Goal: Task Accomplishment & Management: Manage account settings

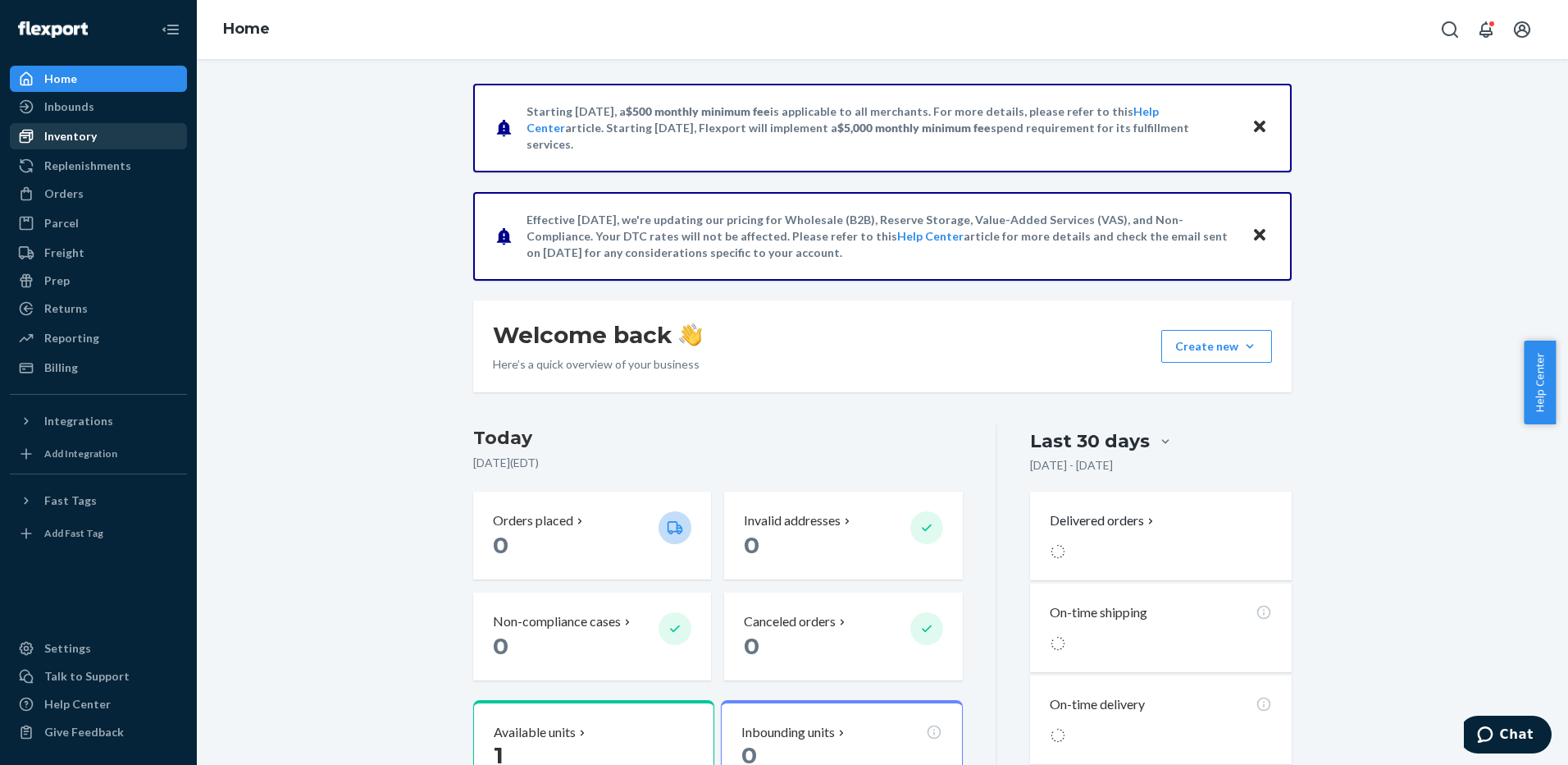
click at [79, 135] on div "Inventory" at bounding box center [70, 136] width 53 height 17
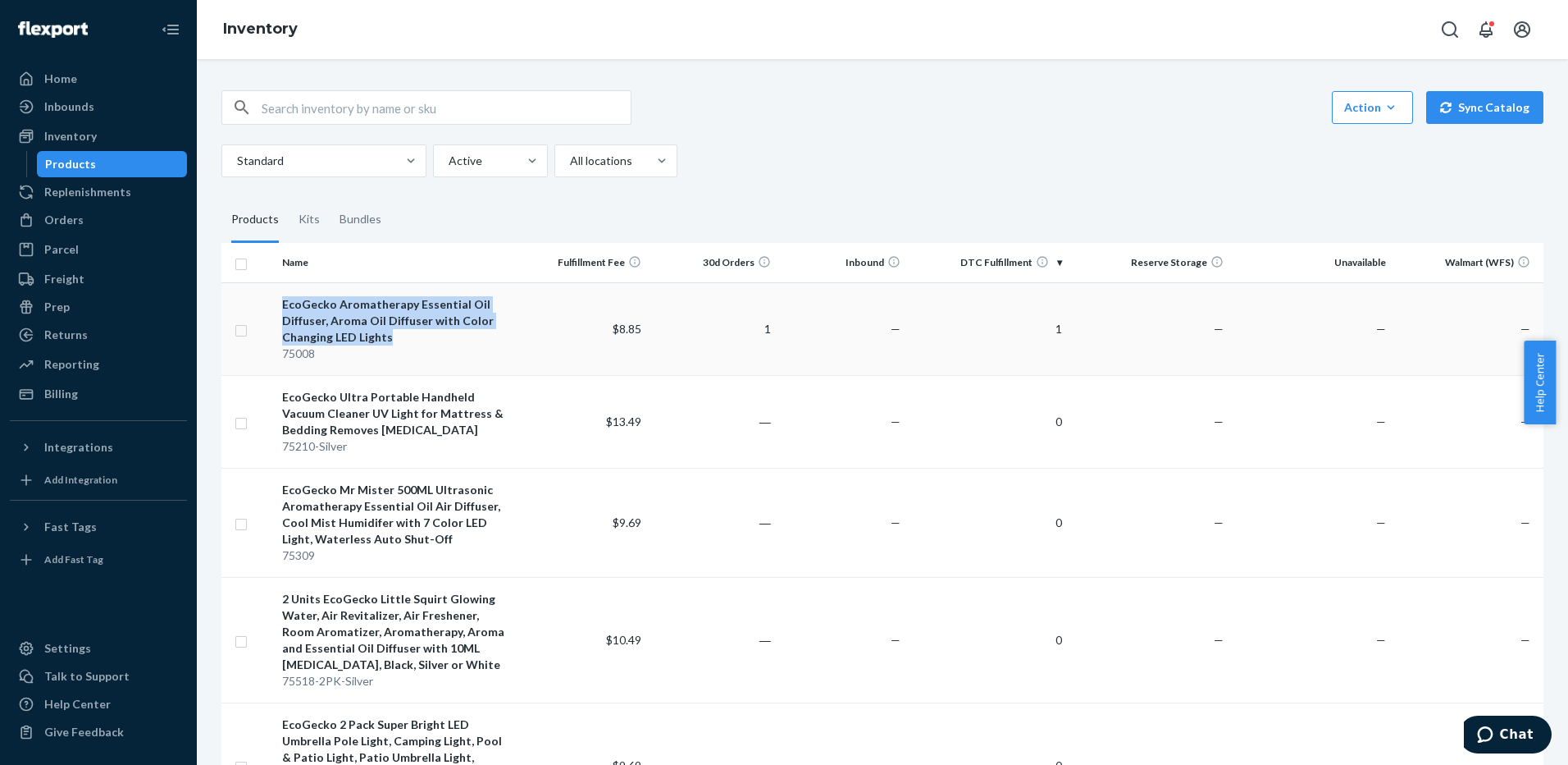
drag, startPoint x: 278, startPoint y: 303, endPoint x: 404, endPoint y: 332, distance: 129.3
click at [404, 332] on td "EcoGecko Aromatherapy Essential Oil Diffuser, Aroma Oil Diffuser with Color Cha…" at bounding box center [396, 328] width 242 height 93
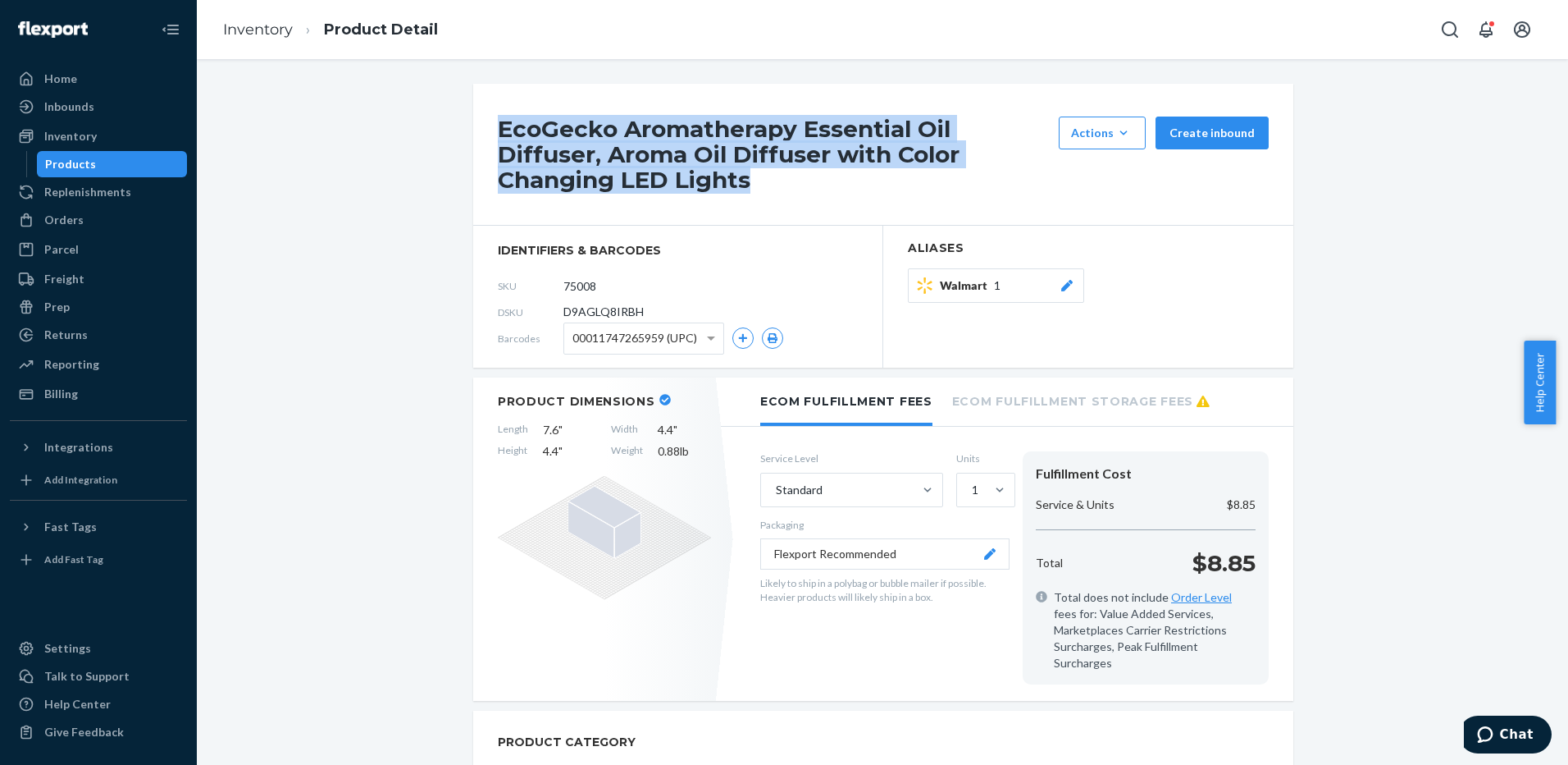
drag, startPoint x: 495, startPoint y: 131, endPoint x: 620, endPoint y: 177, distance: 133.2
click at [620, 177] on h1 "EcoGecko Aromatherapy Essential Oil Diffuser, Aroma Oil Diffuser with Color Cha…" at bounding box center [774, 154] width 553 height 76
copy h1 "EcoGecko Aromatherapy Essential Oil Diffuser, Aroma Oil Diffuser with Color Cha…"
click at [71, 162] on div "Products" at bounding box center [70, 164] width 51 height 17
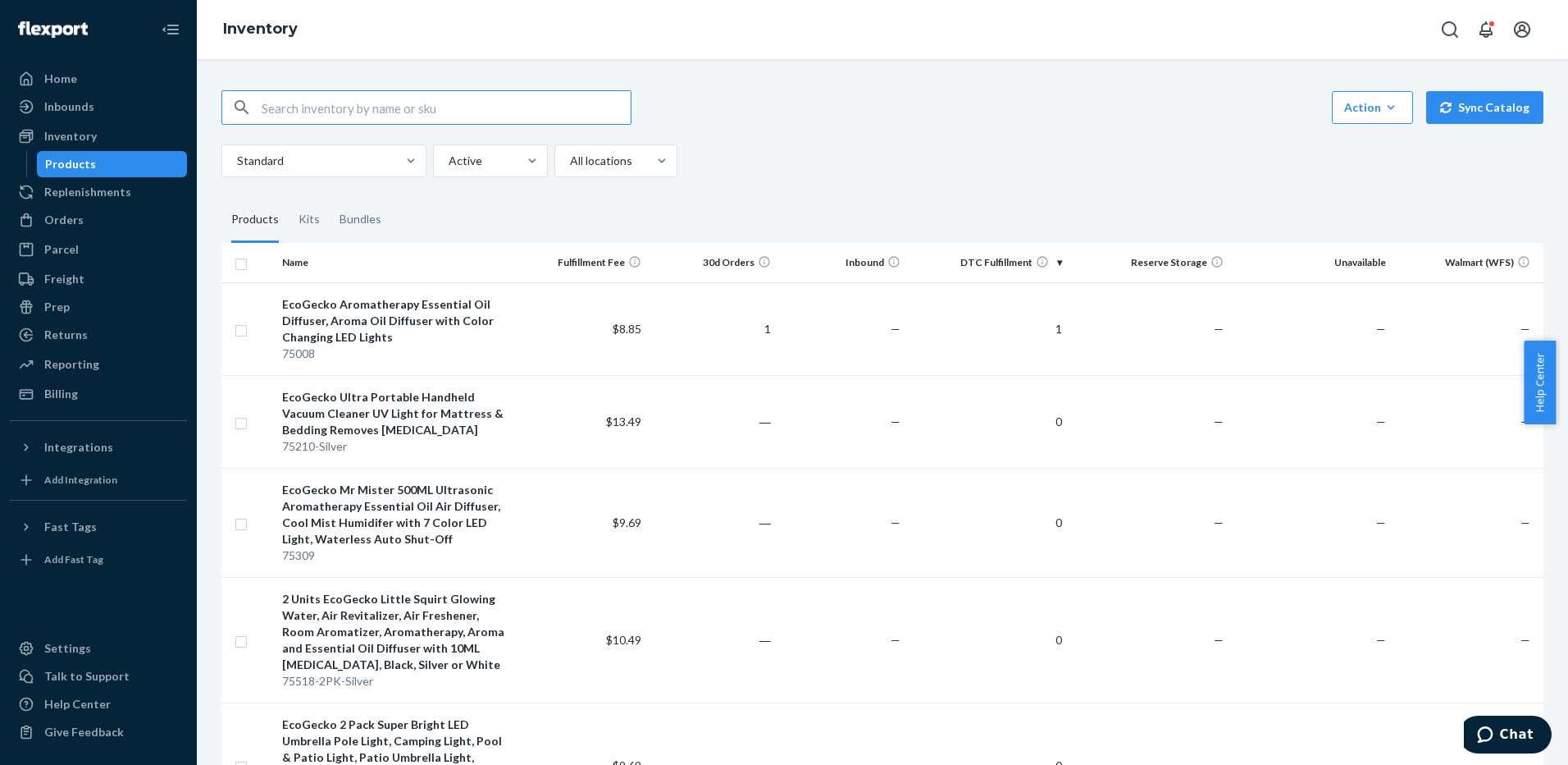
click at [241, 264] on input "checkbox" at bounding box center [241, 262] width 13 height 18
checkbox input "true"
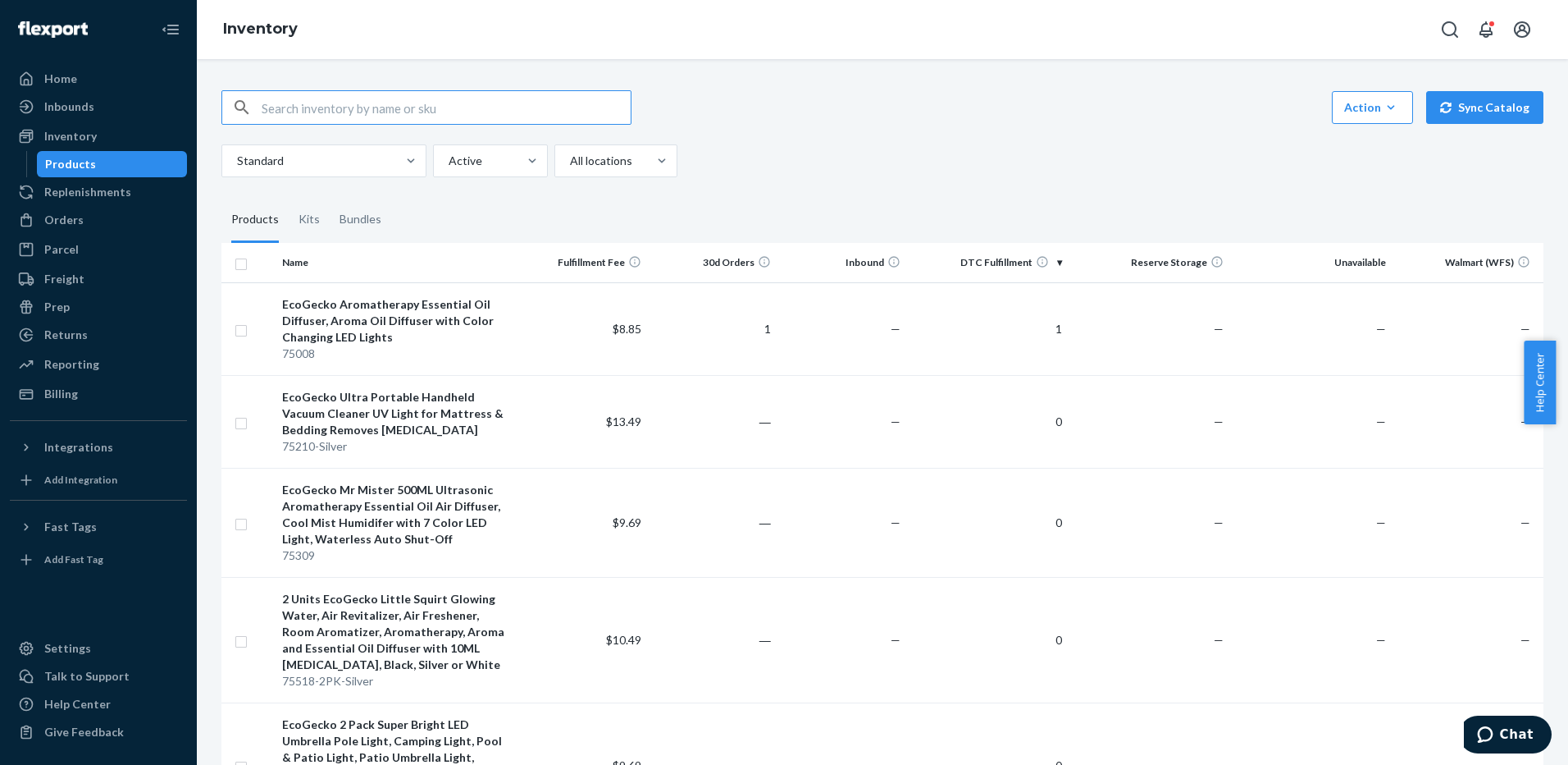
checkbox input "true"
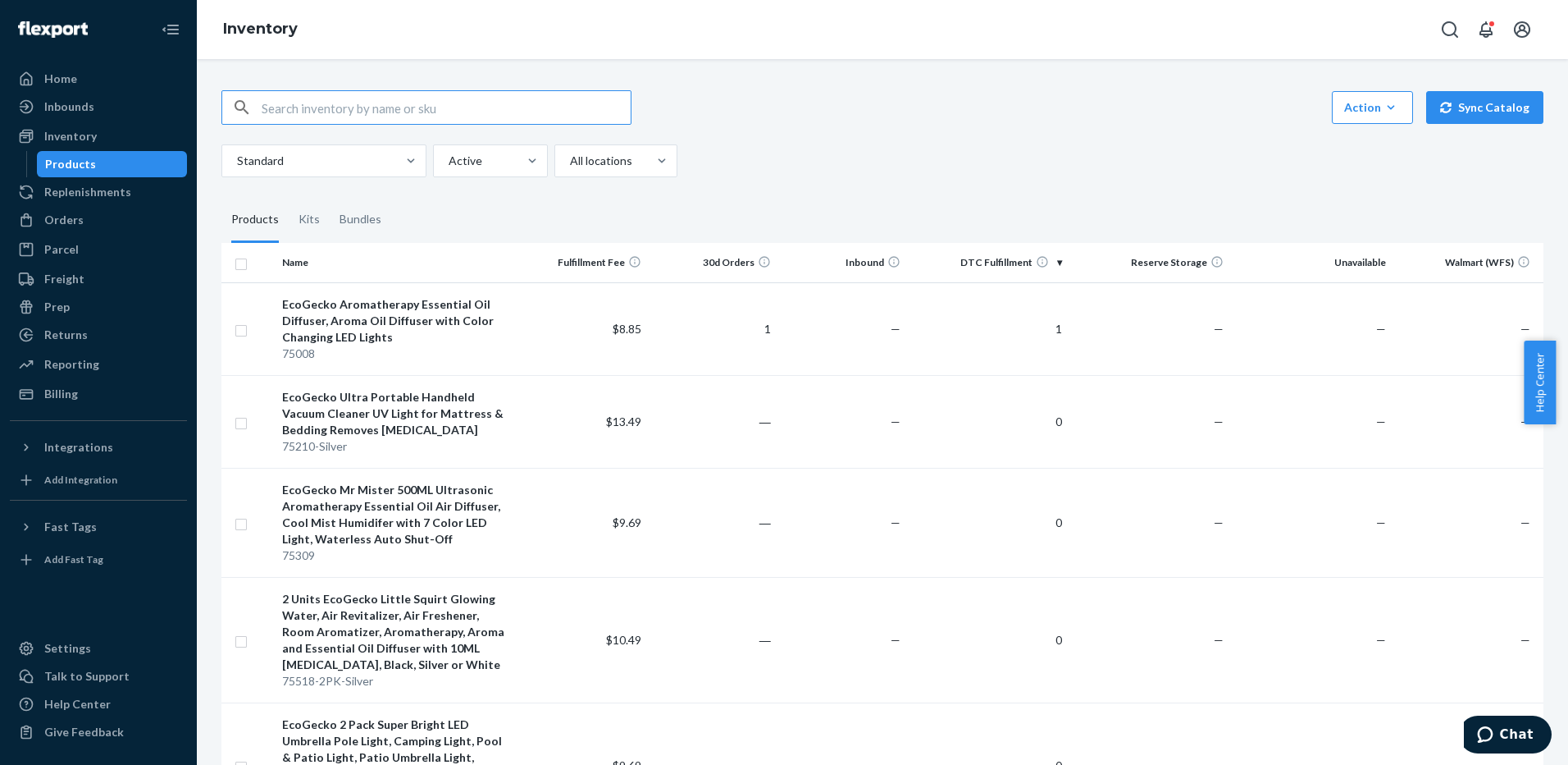
checkbox input "true"
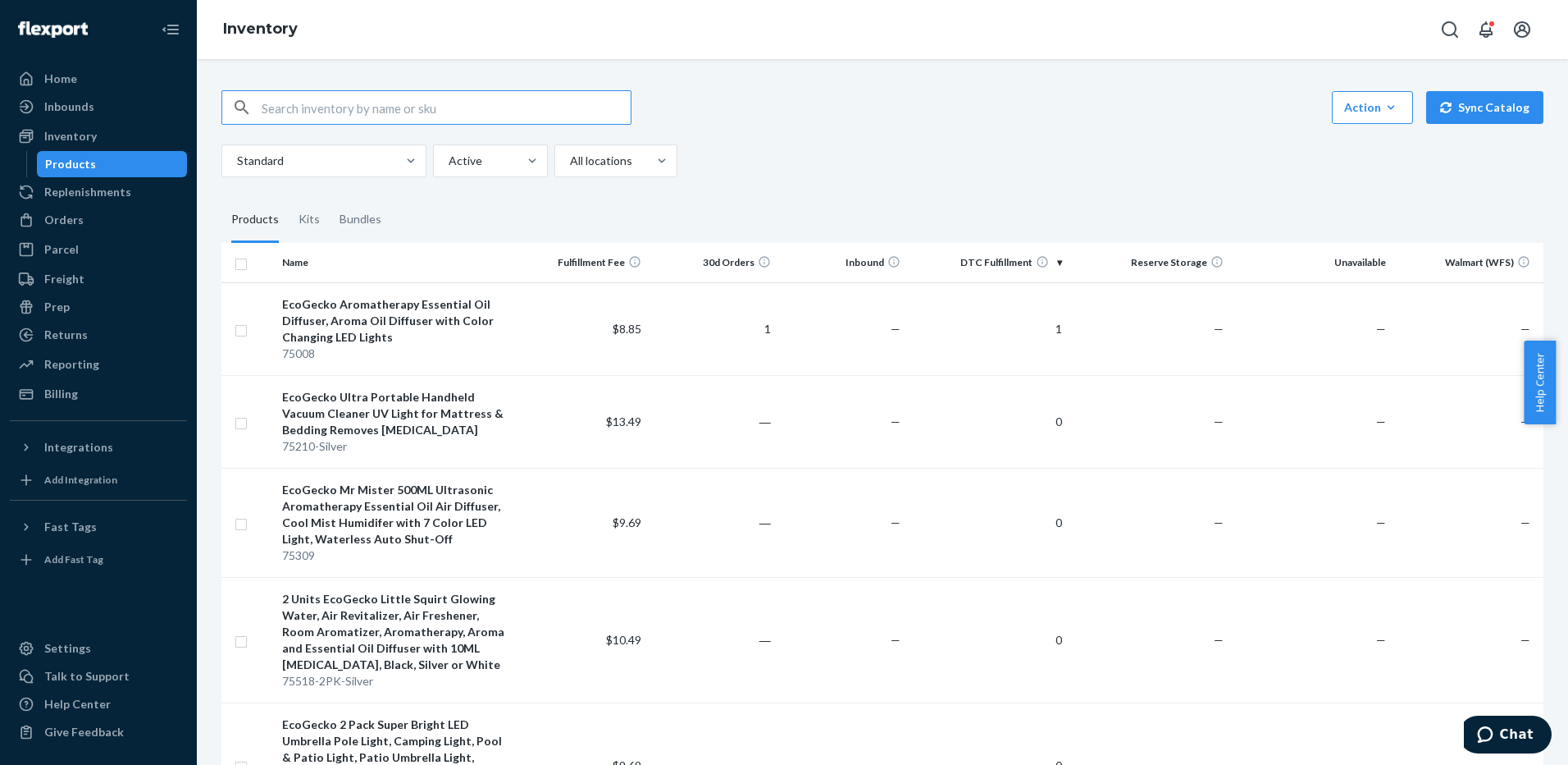
checkbox input "true"
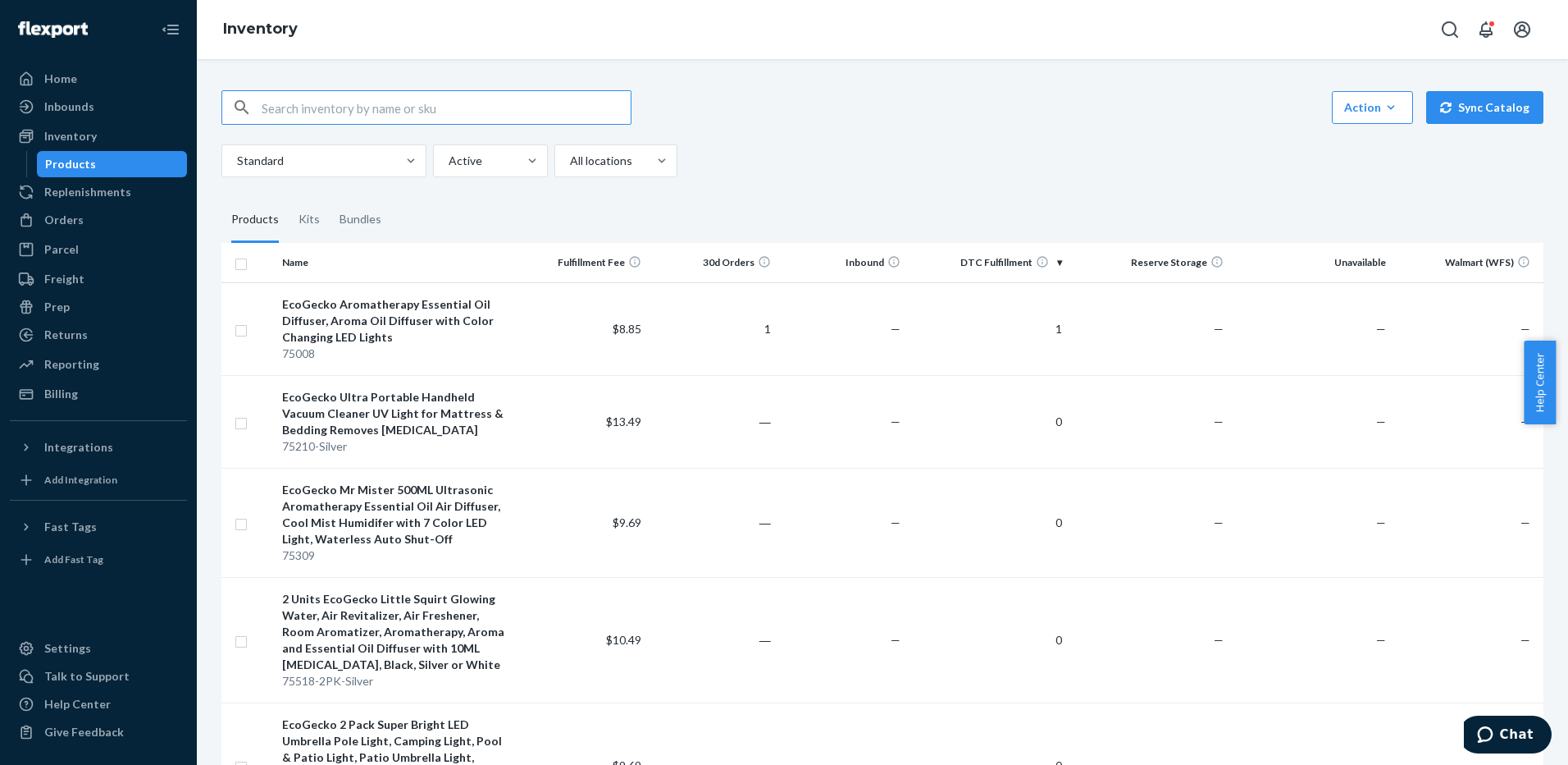
checkbox input "true"
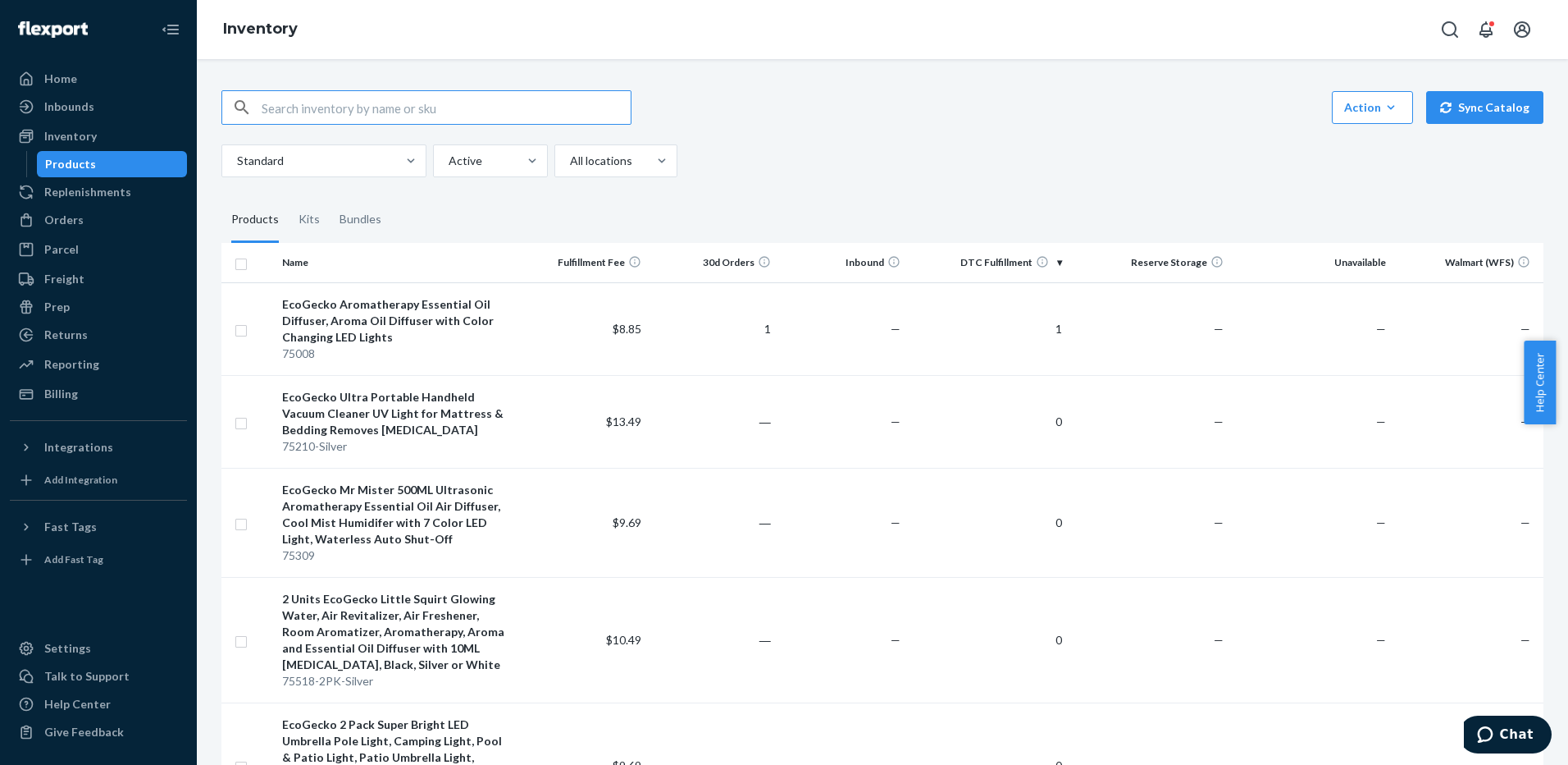
checkbox input "true"
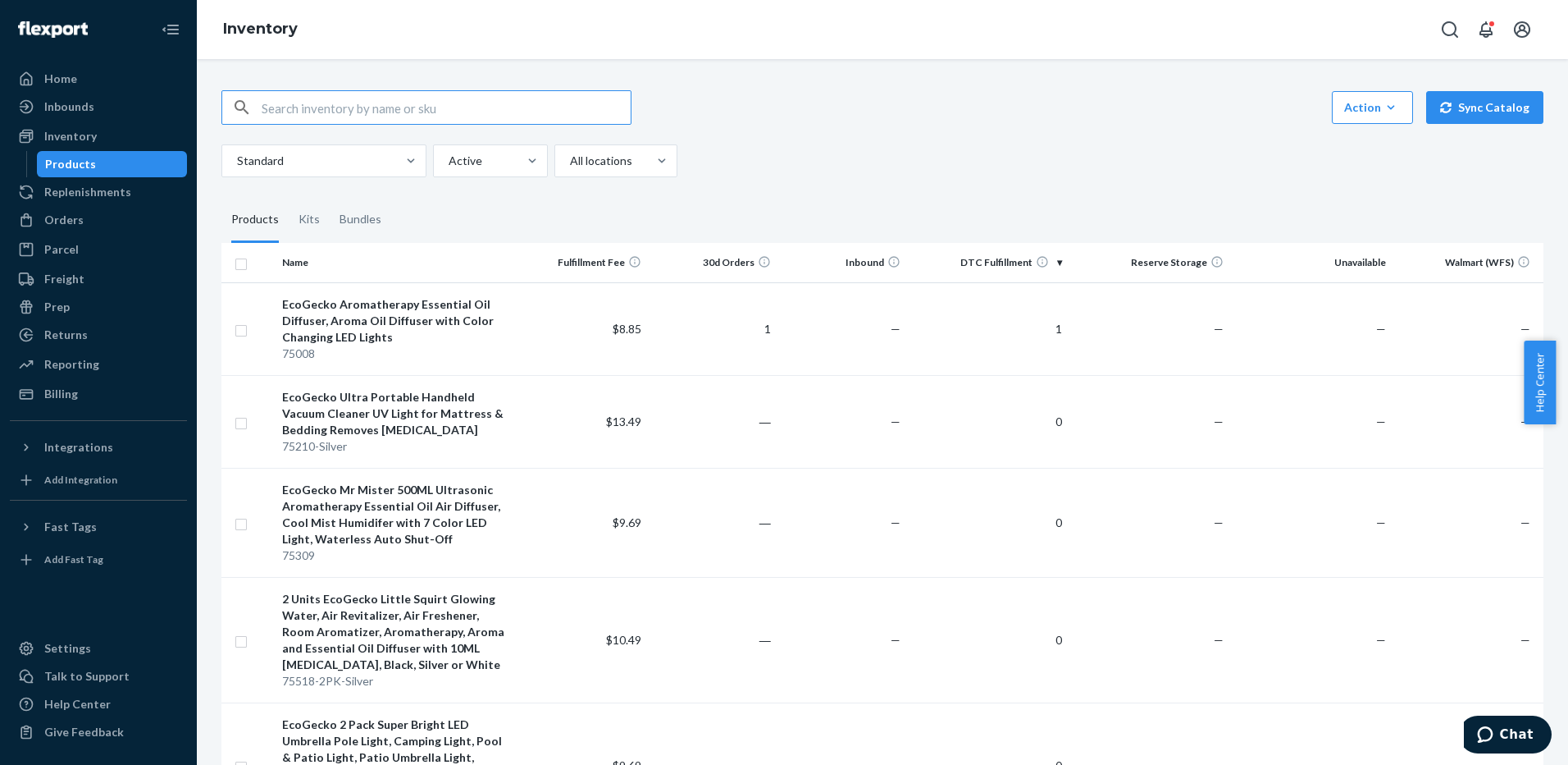
checkbox input "true"
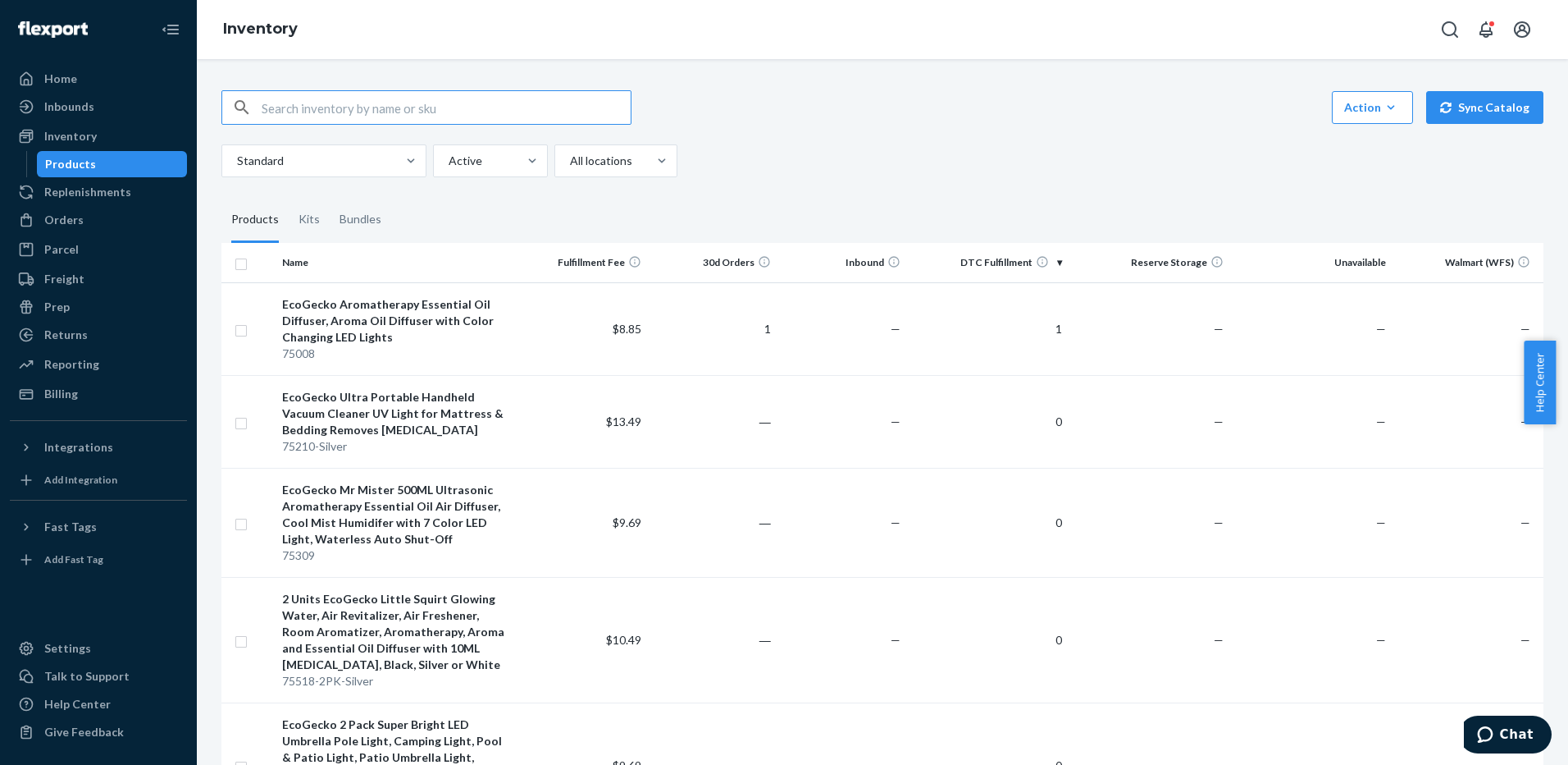
checkbox input "true"
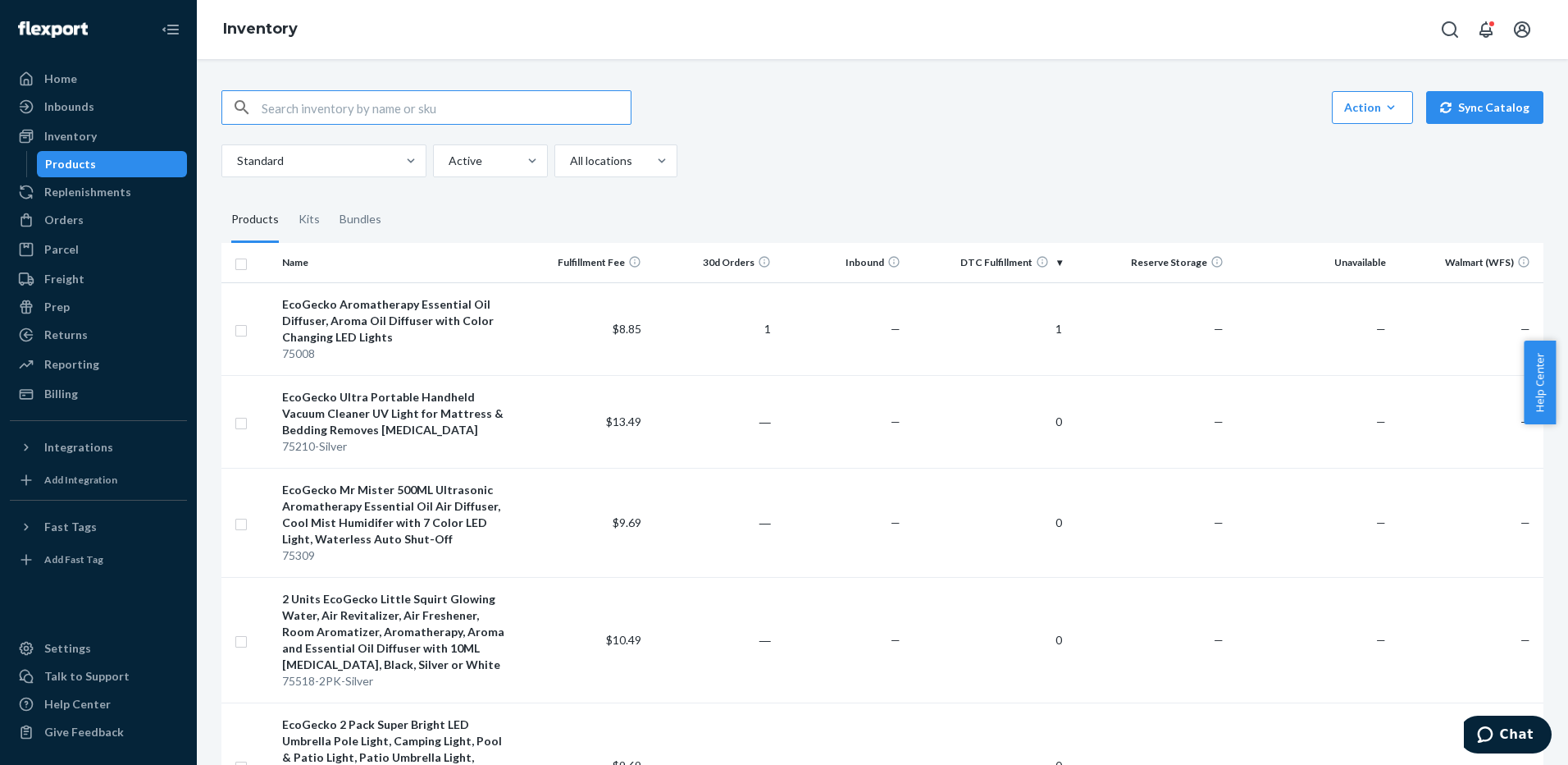
checkbox input "true"
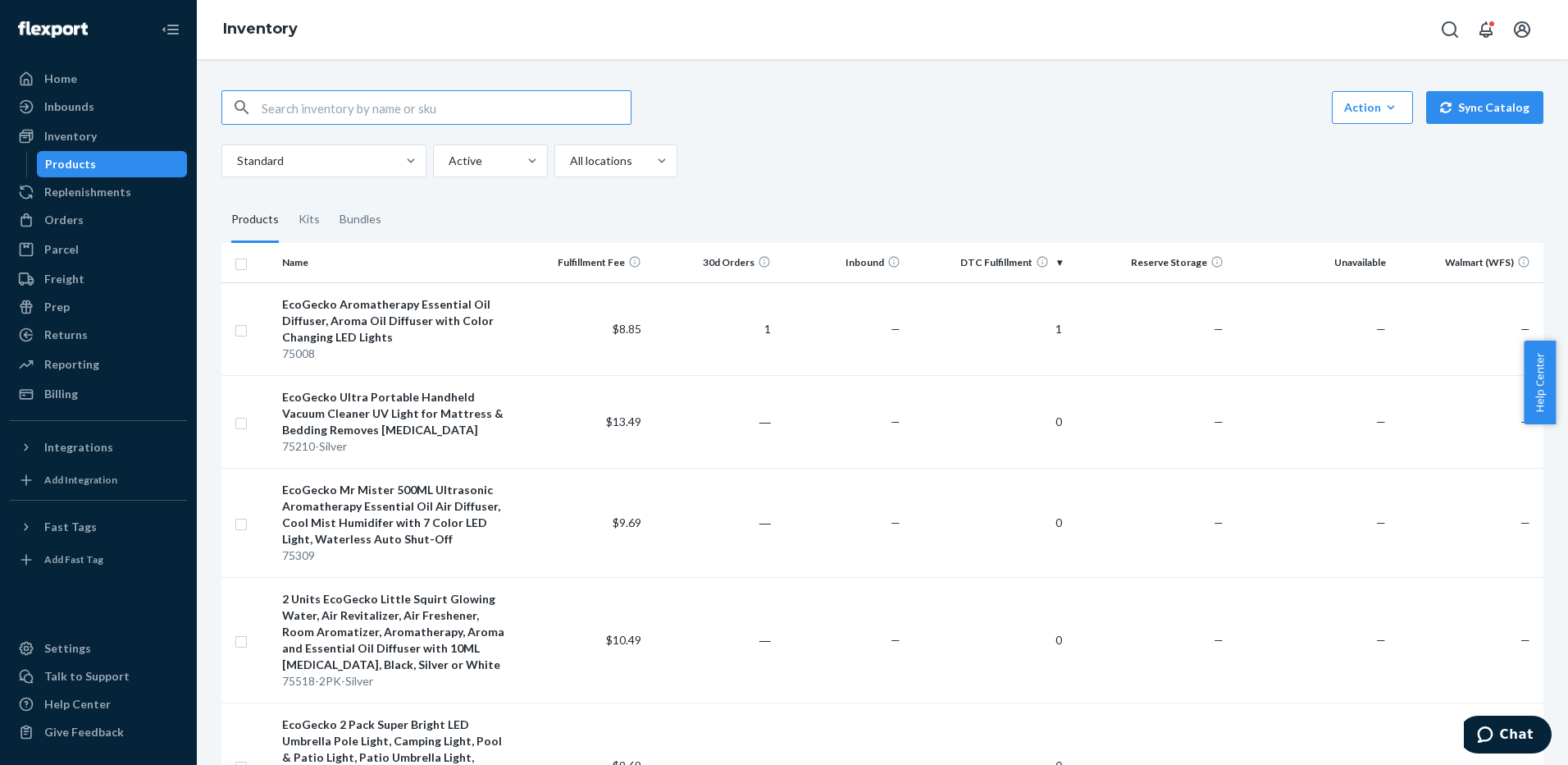
checkbox input "true"
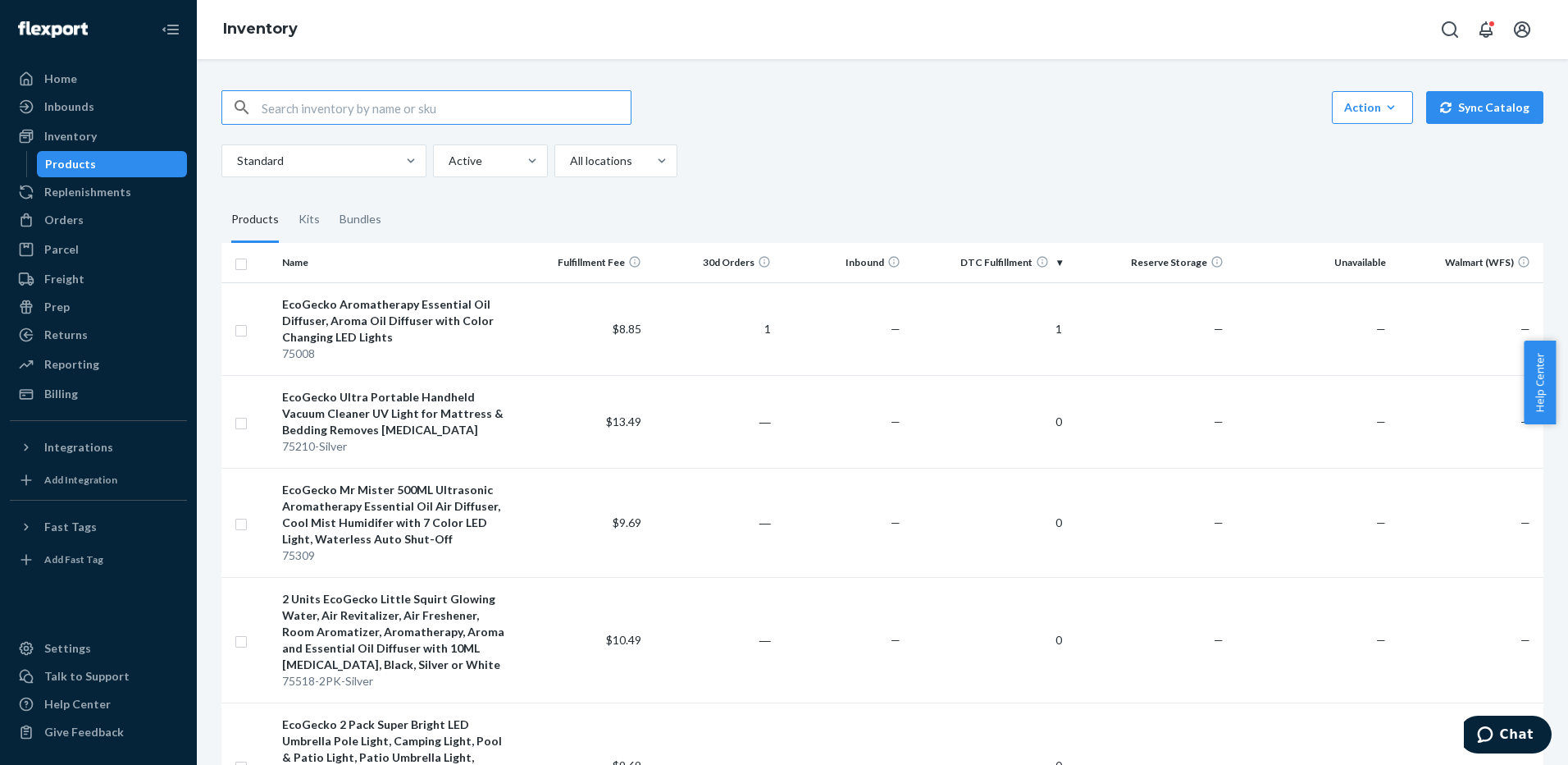
checkbox input "true"
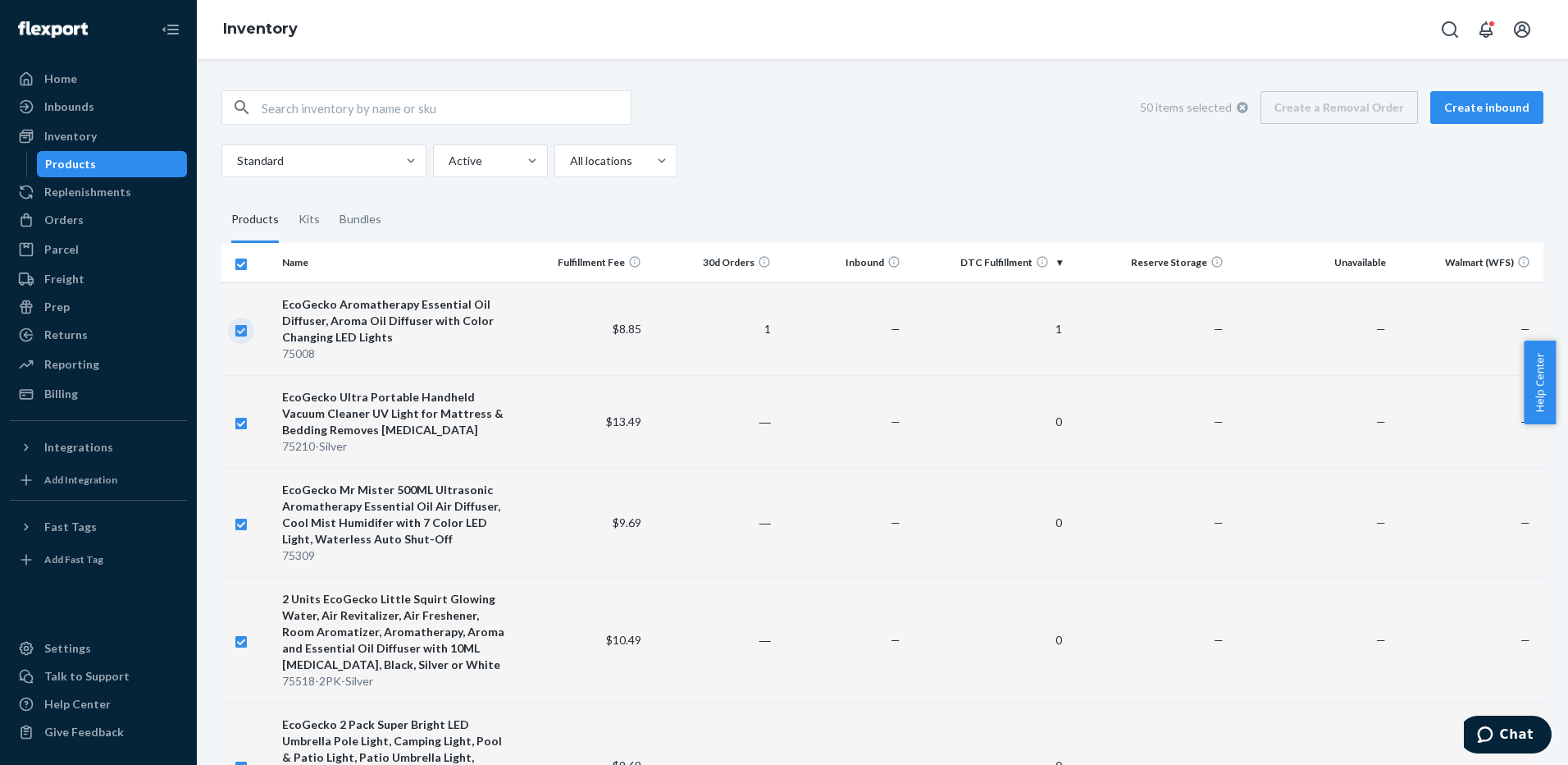
click at [242, 335] on input "checkbox" at bounding box center [241, 328] width 13 height 18
checkbox input "false"
checkbox input "true"
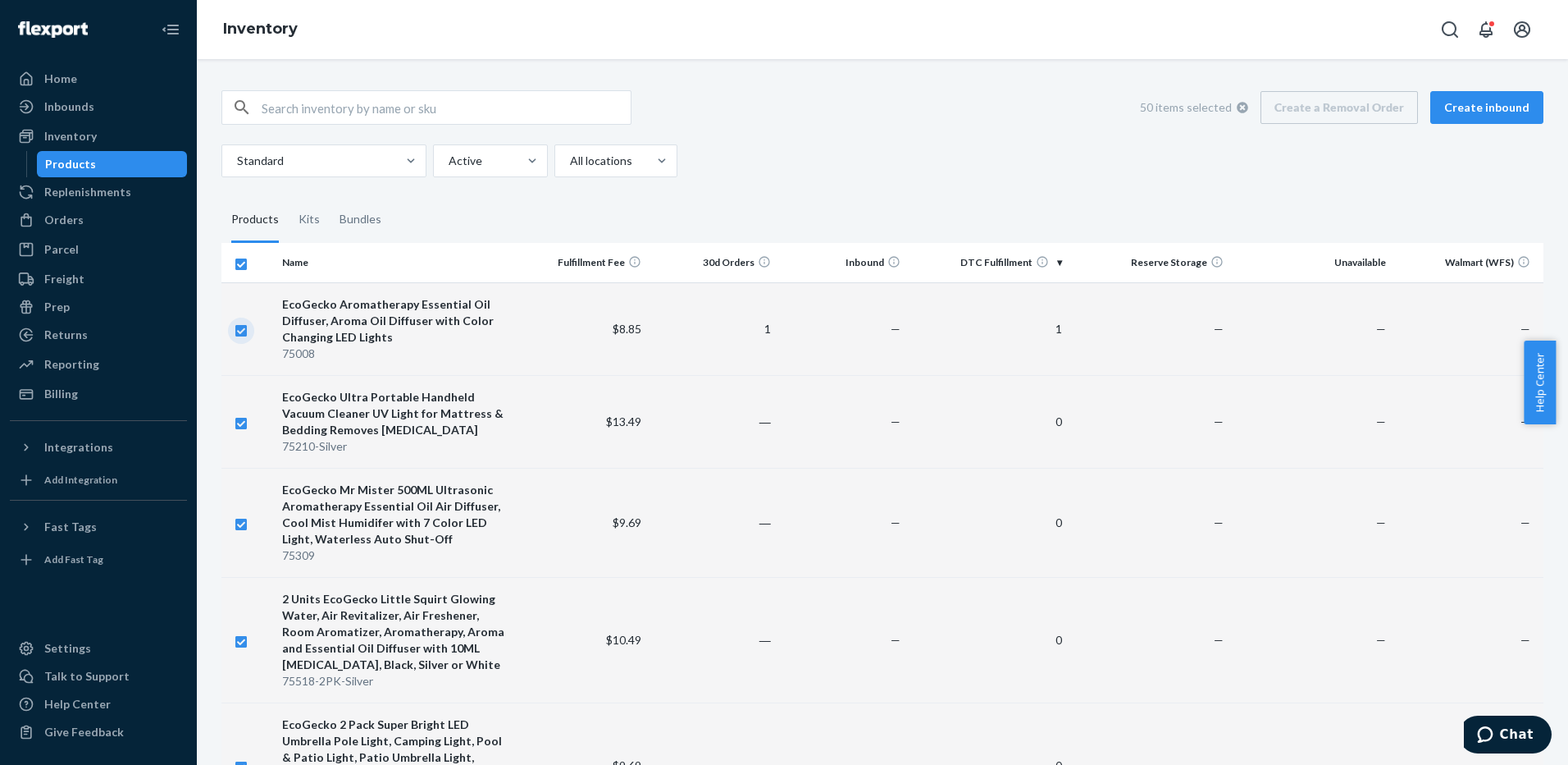
checkbox input "true"
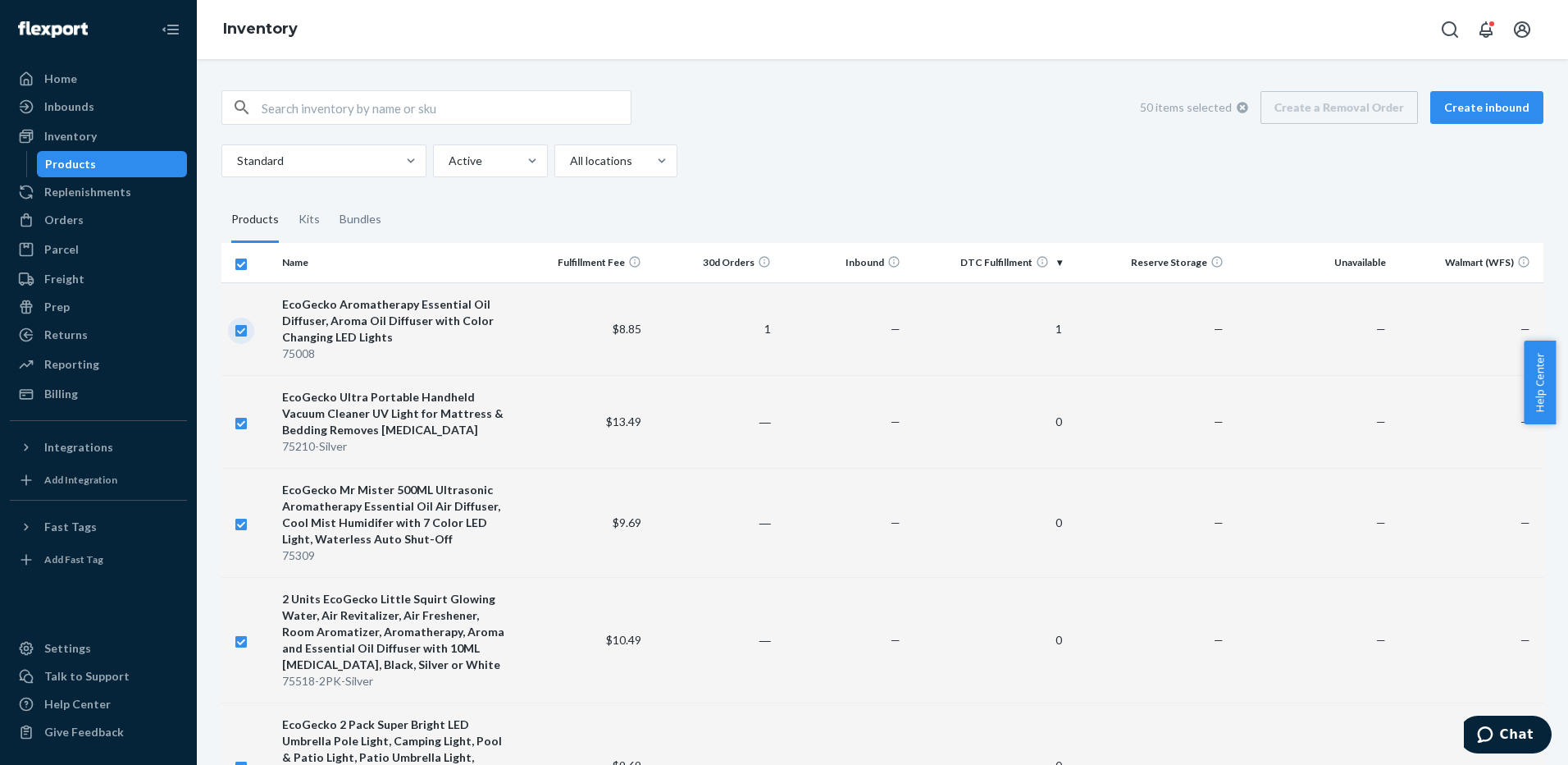
checkbox input "true"
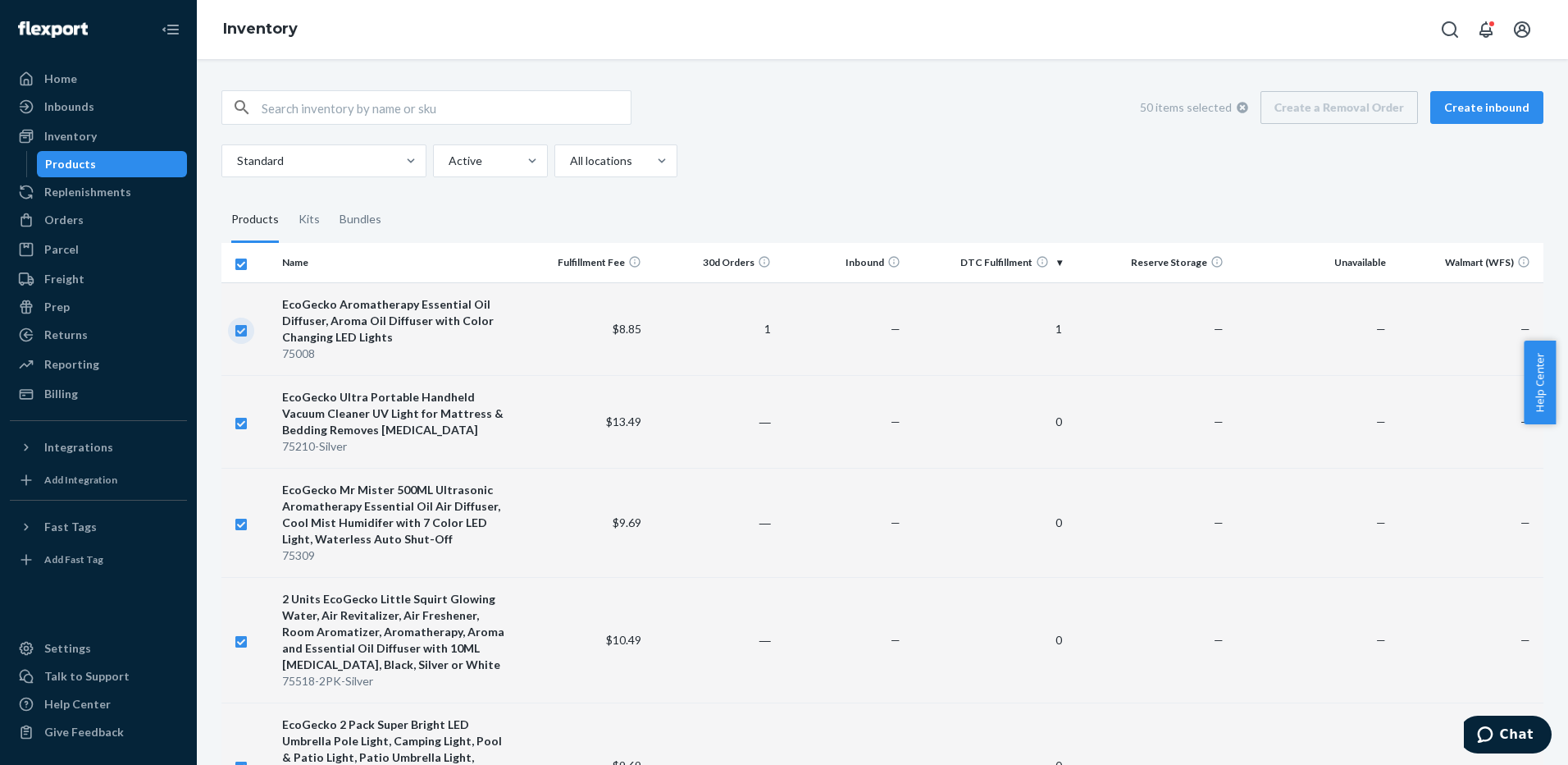
checkbox input "true"
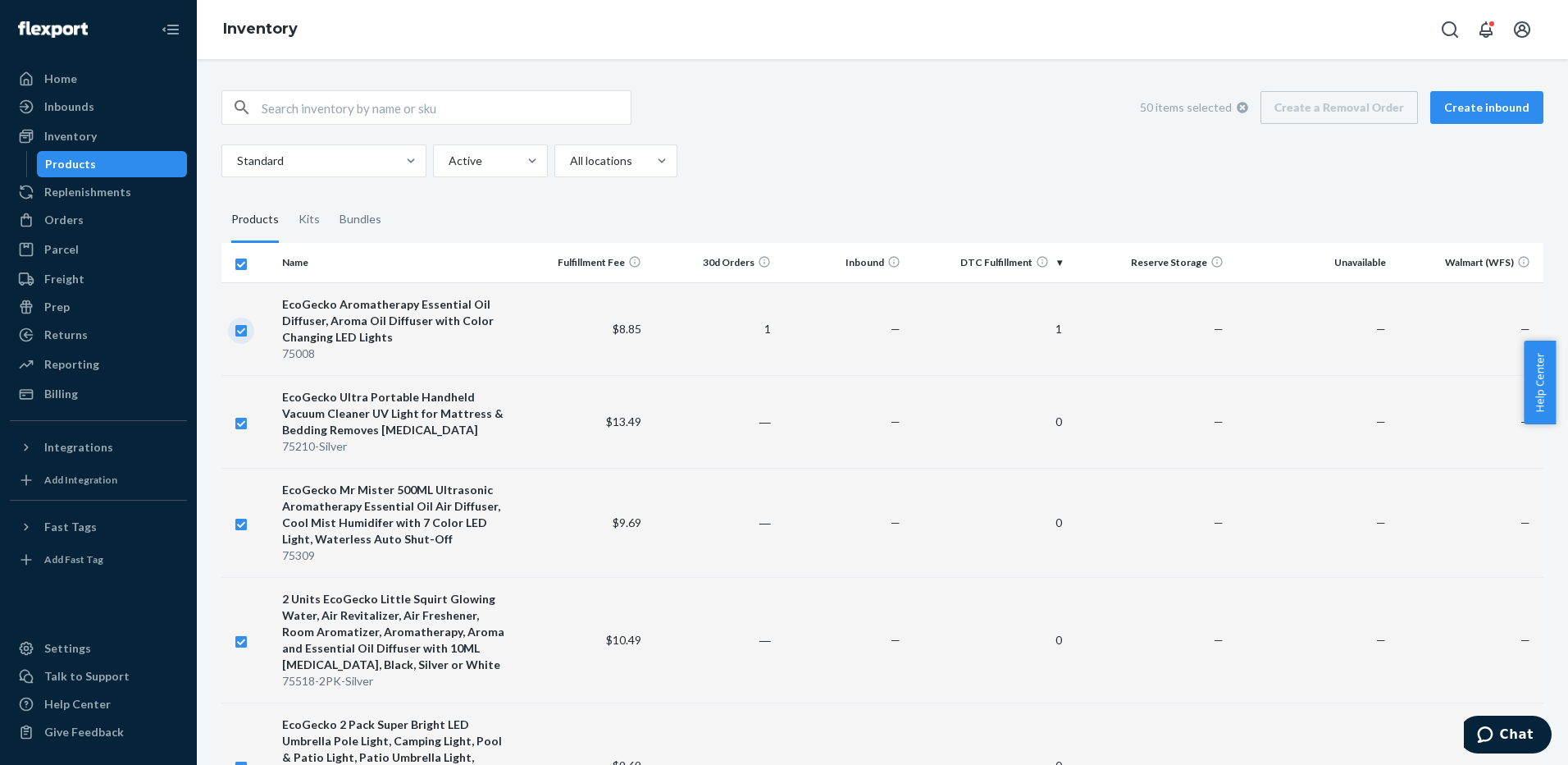
checkbox input "true"
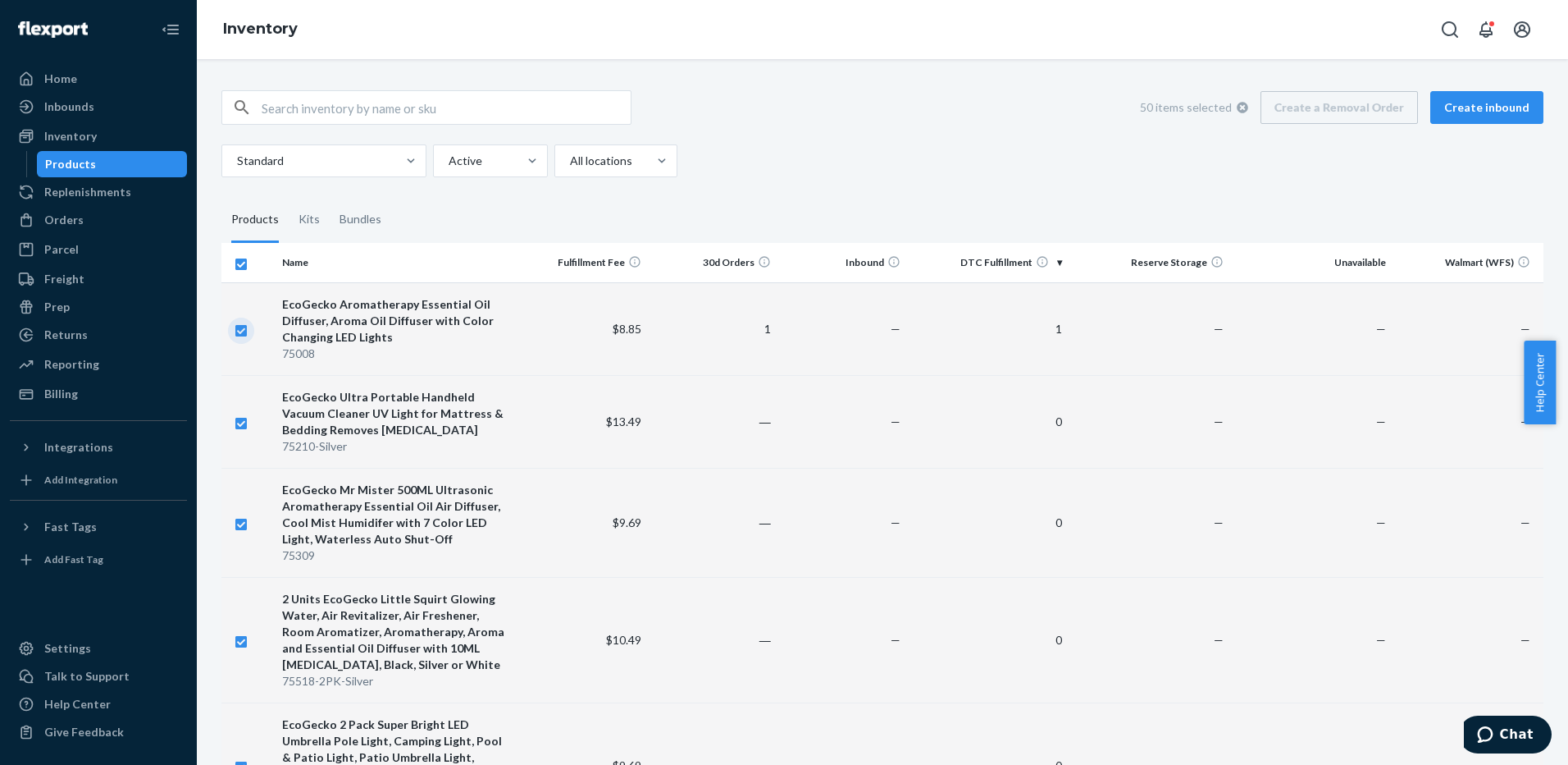
checkbox input "true"
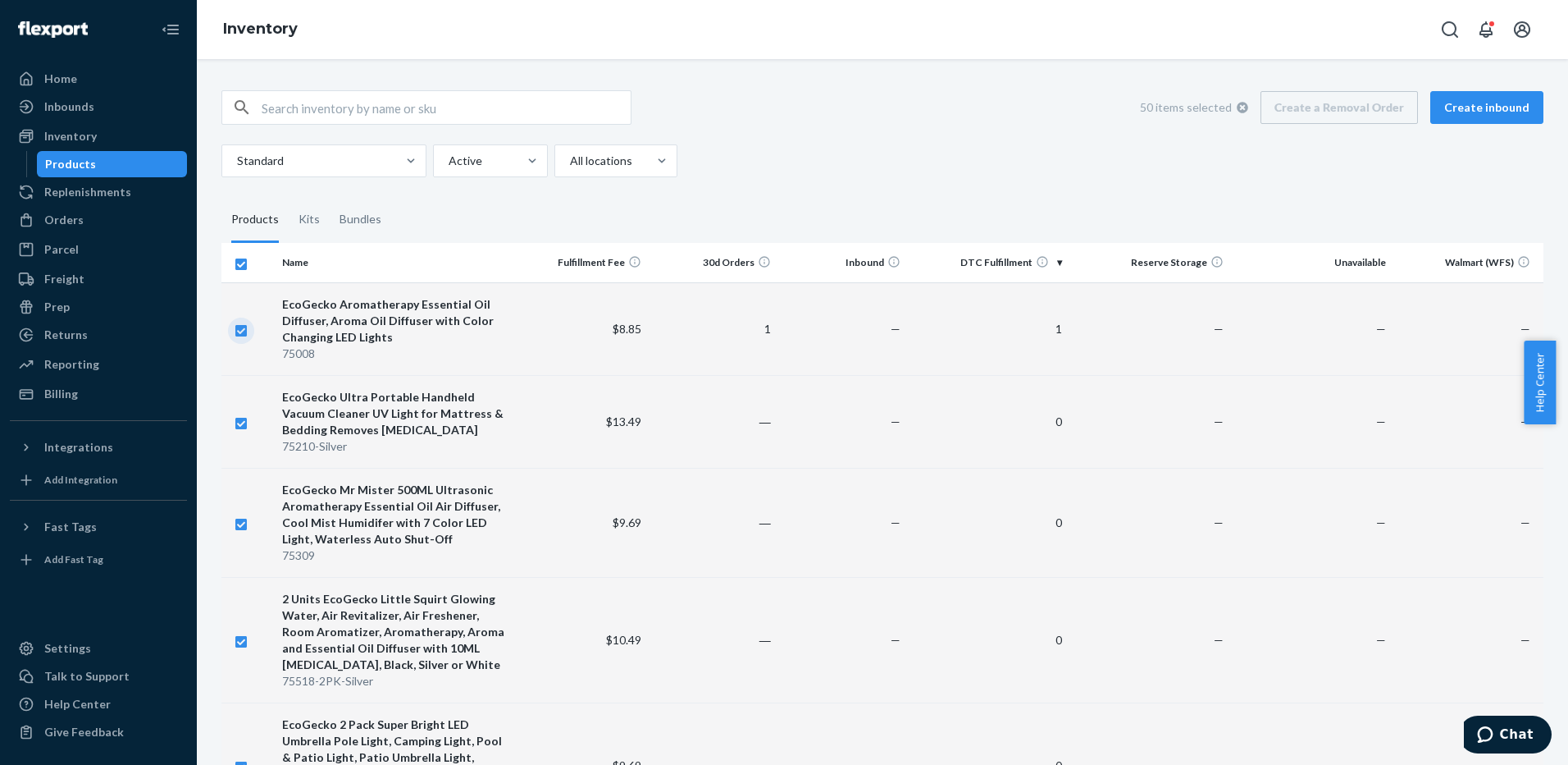
checkbox input "true"
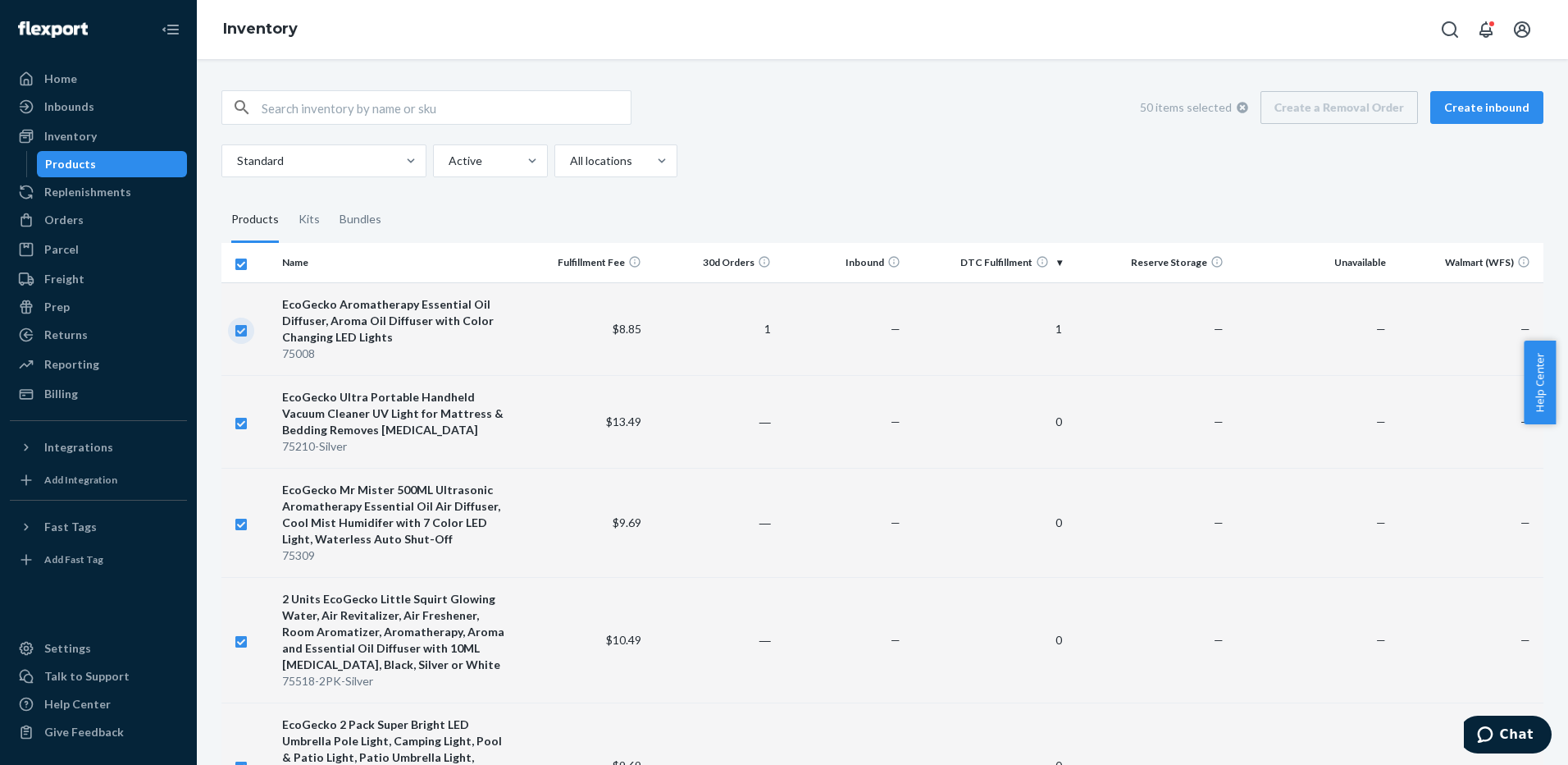
checkbox input "true"
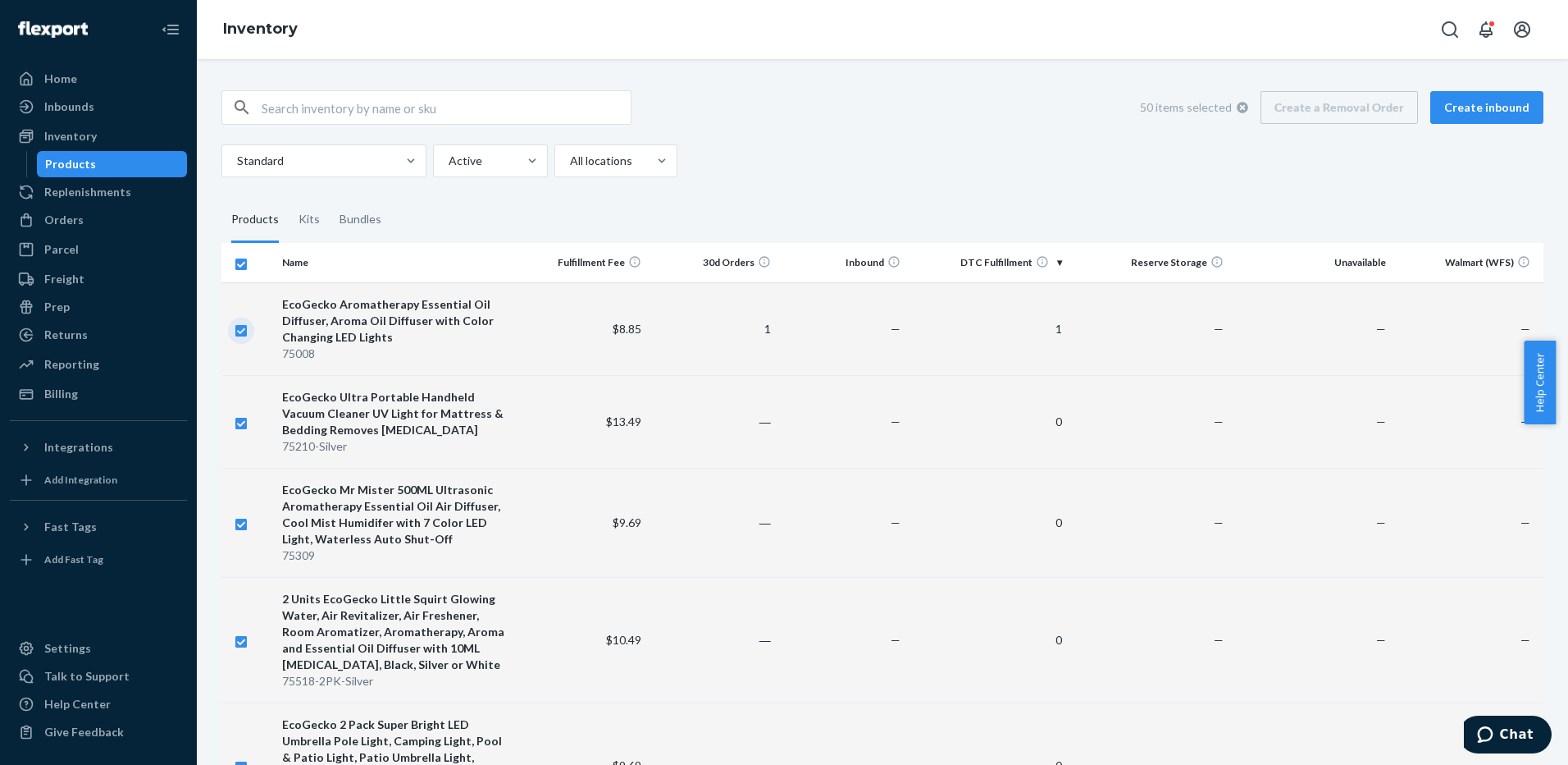
checkbox input "true"
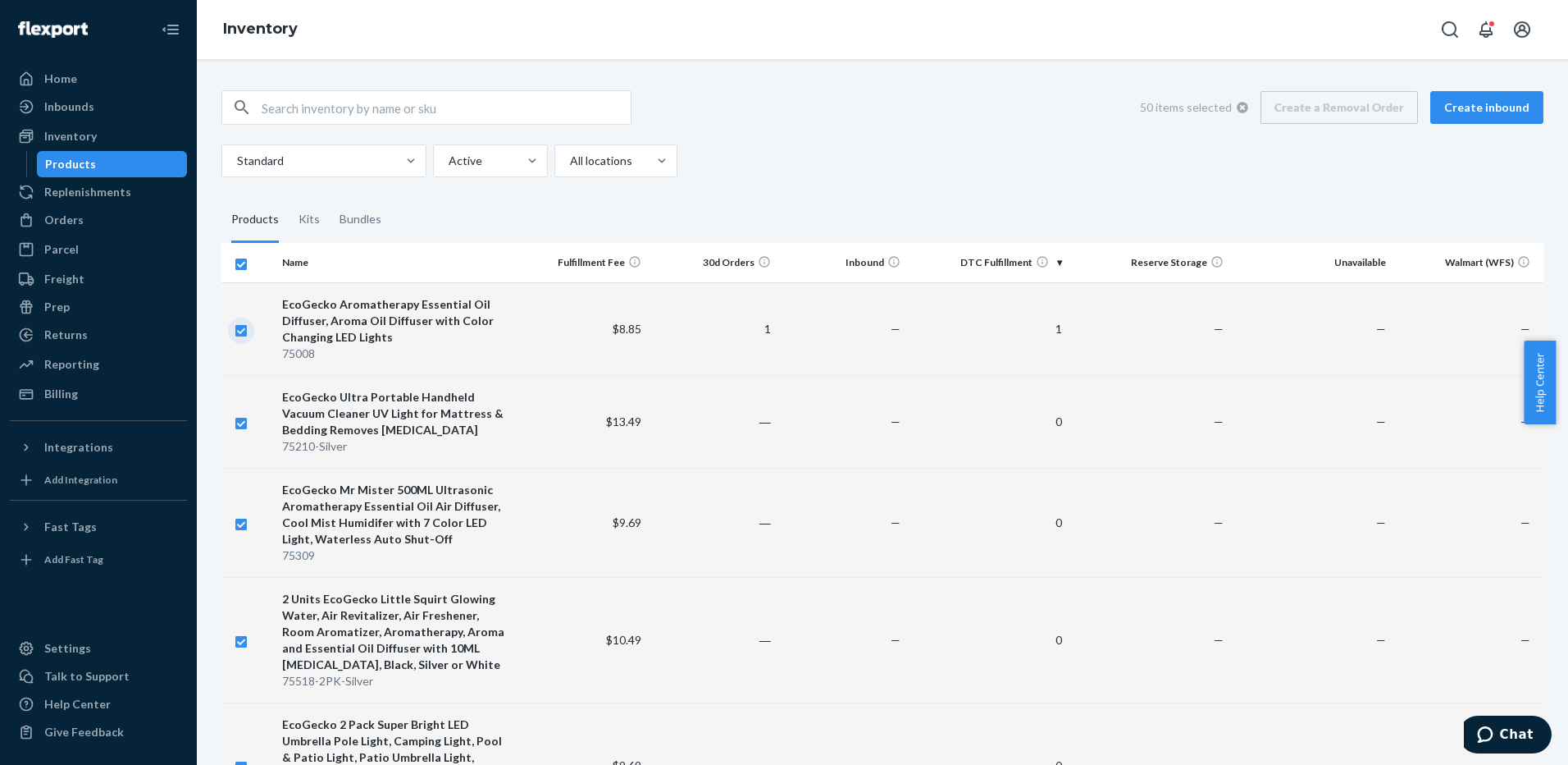
checkbox input "true"
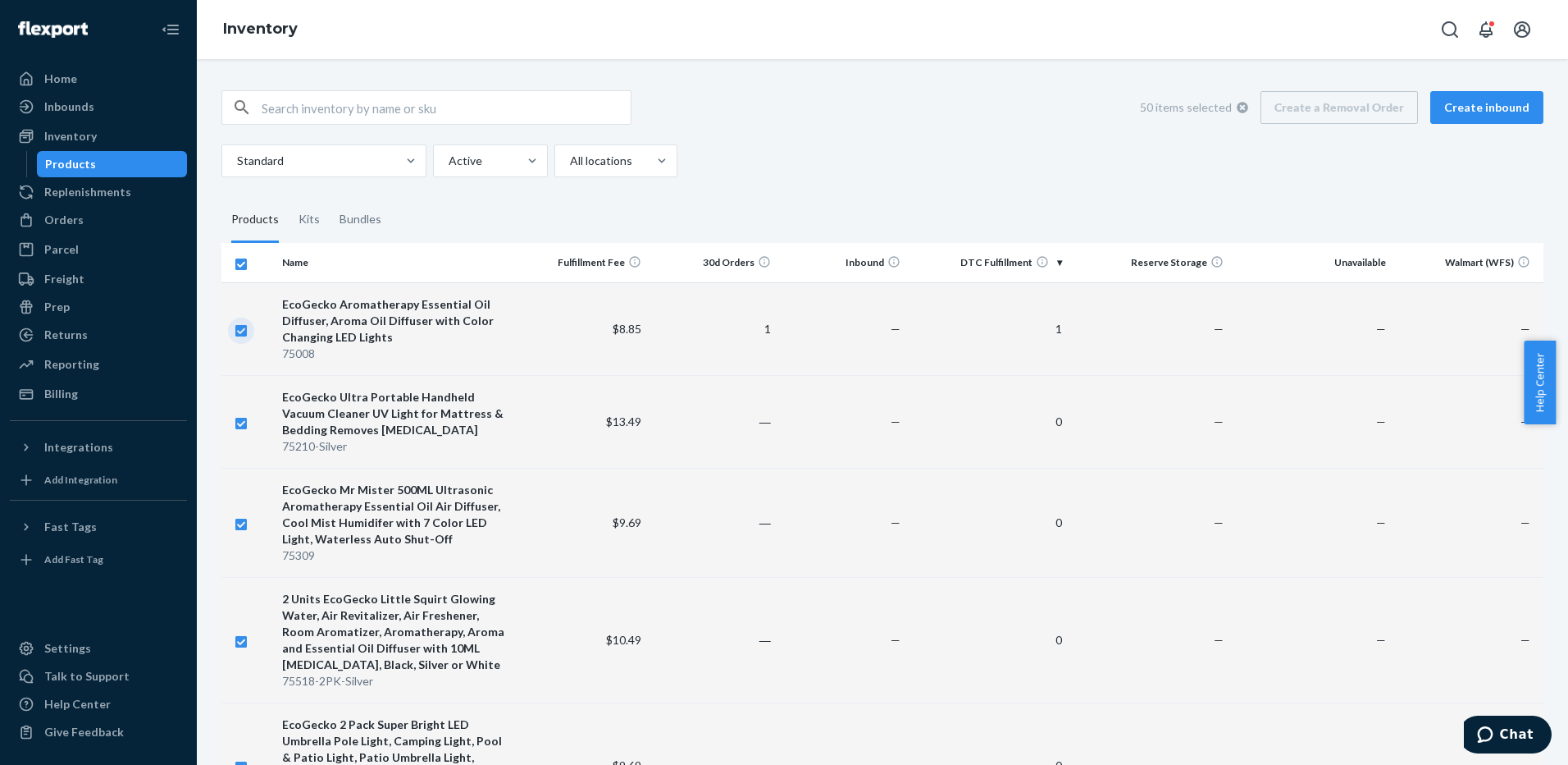
checkbox input "true"
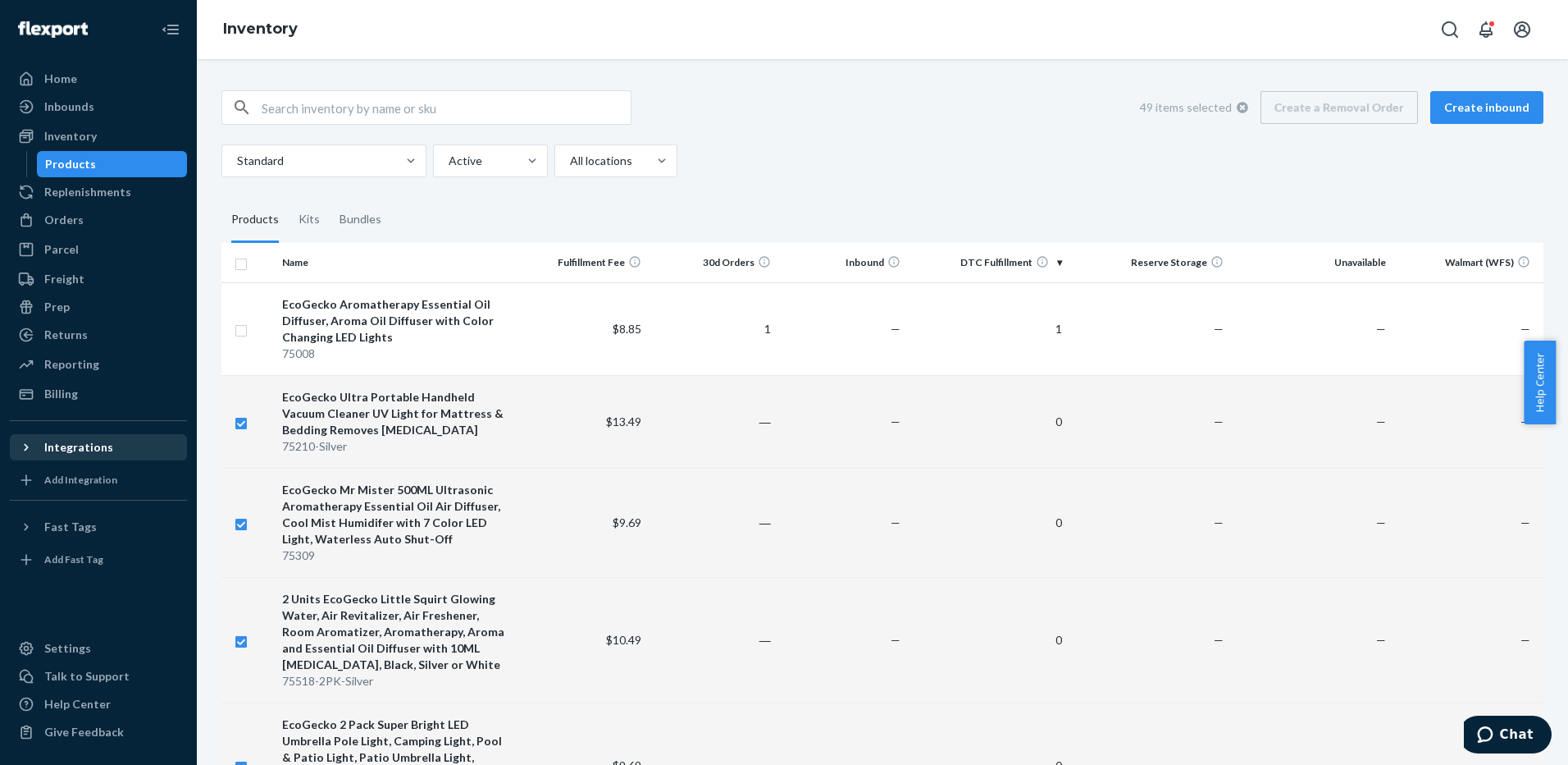
click at [59, 449] on div "Integrations" at bounding box center [78, 447] width 69 height 17
click at [77, 480] on div "Walmart" at bounding box center [68, 476] width 49 height 17
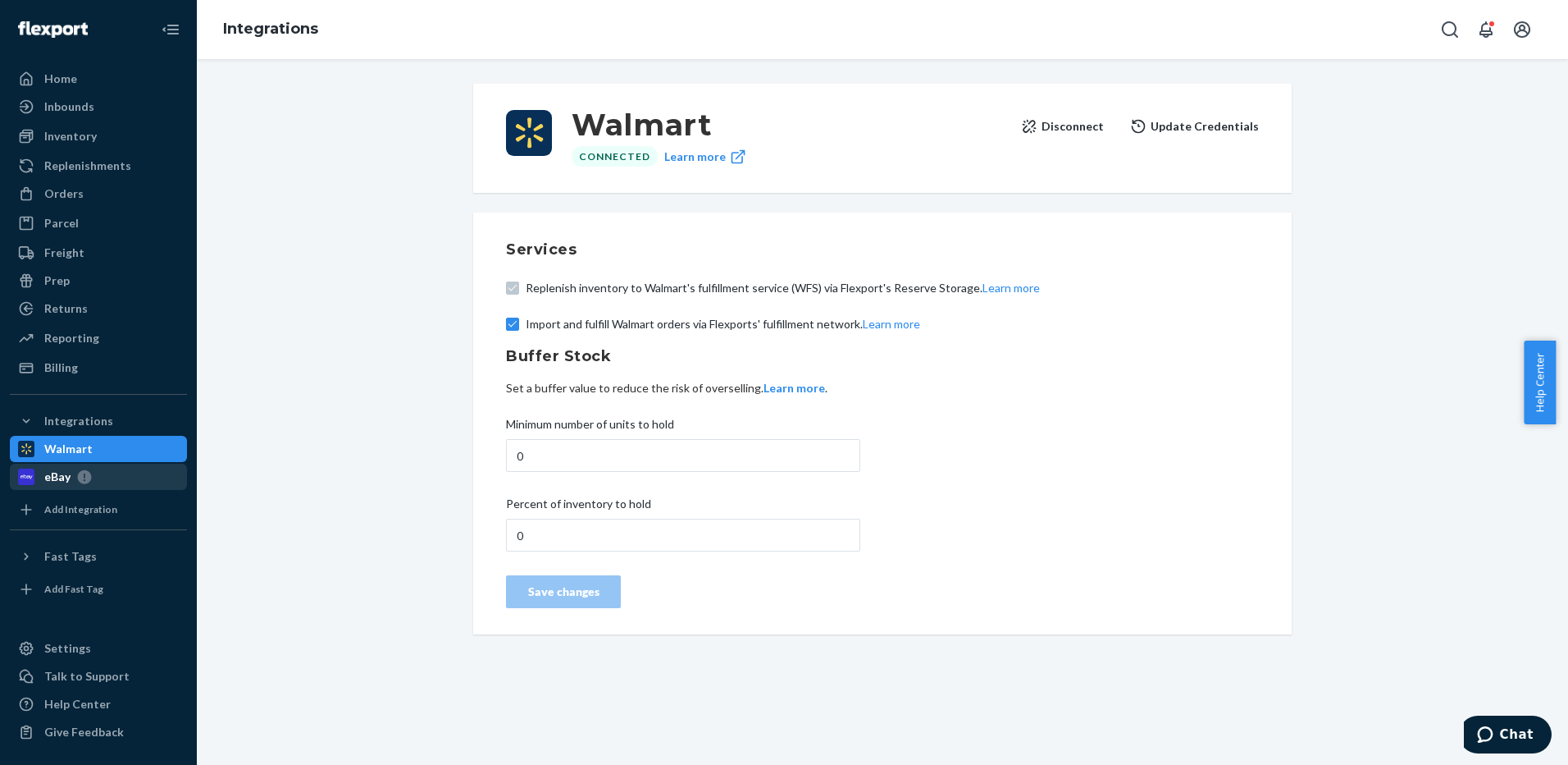
click at [61, 476] on div "eBay" at bounding box center [57, 477] width 26 height 17
